Goal: Navigation & Orientation: Go to known website

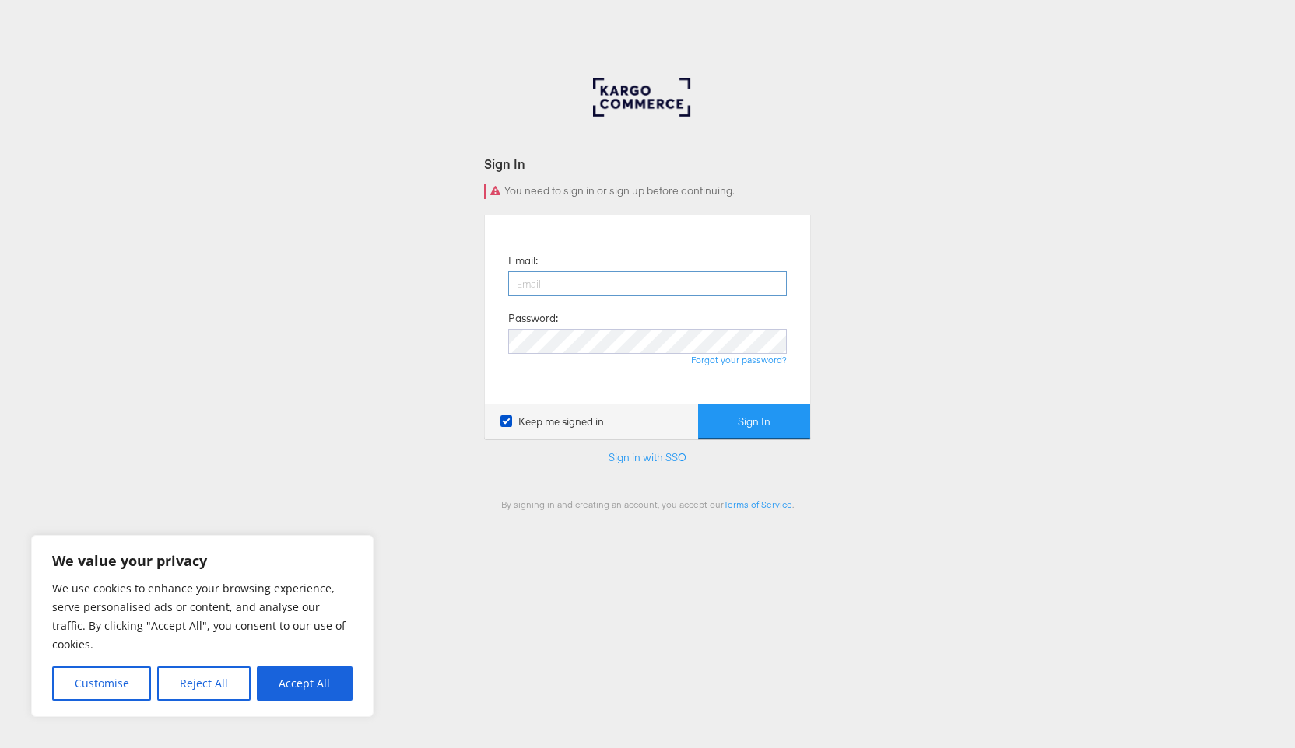
click at [508, 296] on div at bounding box center [508, 296] width 0 height 0
type input "marusia.sandu@kargo.com"
click at [763, 433] on button "Sign In" at bounding box center [754, 422] width 112 height 35
